Goal: Information Seeking & Learning: Learn about a topic

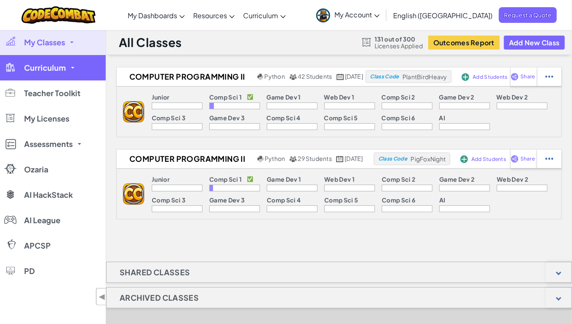
click at [76, 74] on link "Curriculum" at bounding box center [53, 67] width 106 height 25
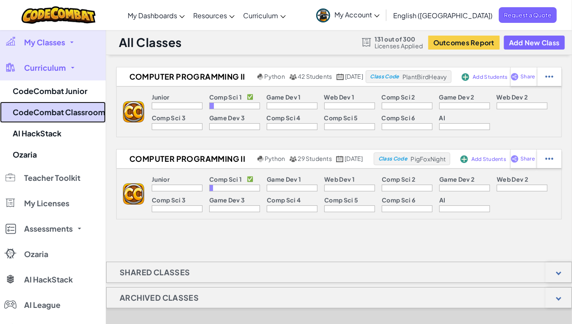
click at [74, 111] on link "CodeCombat Classroom" at bounding box center [53, 112] width 106 height 21
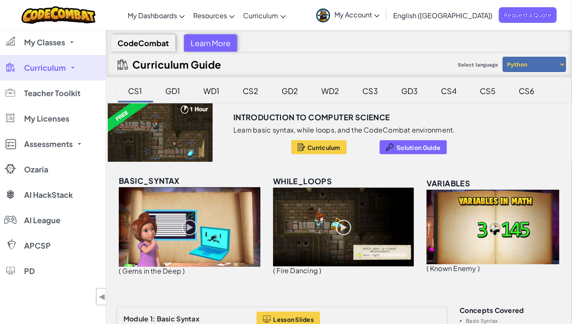
click at [248, 87] on div "CS2" at bounding box center [251, 91] width 33 height 20
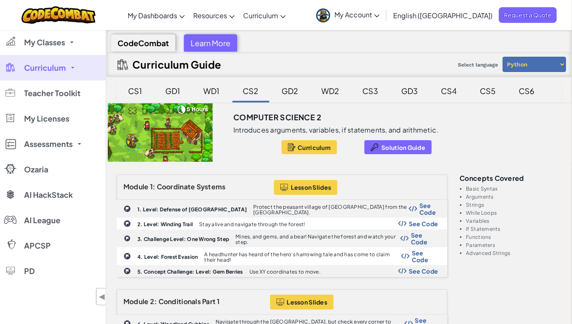
drag, startPoint x: 513, startPoint y: 253, endPoint x: 460, endPoint y: 186, distance: 86.2
click at [460, 186] on ul "Basic Syntax Arguments Strings While Loops Variables If Statements Functions Pa…" at bounding box center [511, 221] width 102 height 70
copy ul "Basic Syntax Arguments Strings While Loops Variables If Statements Functions Pa…"
click at [71, 70] on link "Curriculum" at bounding box center [53, 67] width 106 height 25
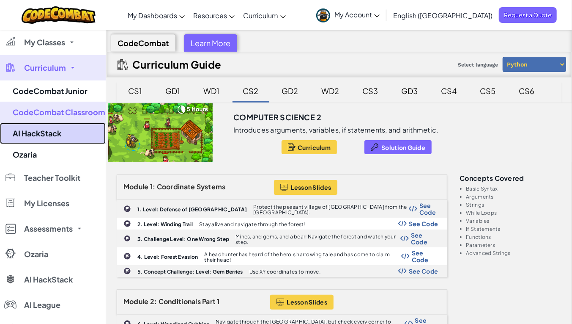
click at [57, 132] on link "AI HackStack" at bounding box center [53, 133] width 106 height 21
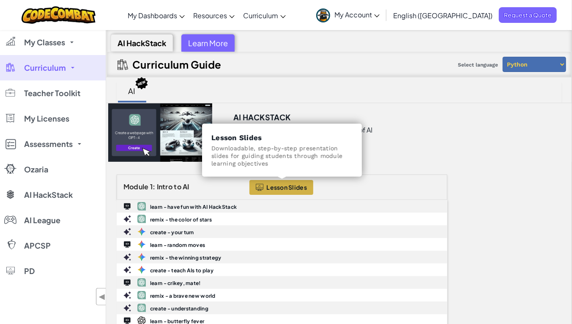
click at [297, 186] on span "Lesson Slides" at bounding box center [287, 187] width 41 height 7
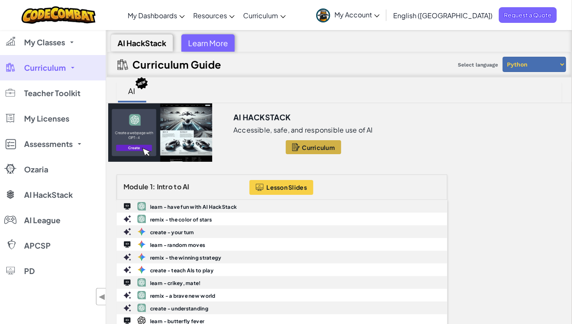
click at [329, 149] on span "Curriculum" at bounding box center [318, 147] width 33 height 7
